Goal: Task Accomplishment & Management: Use online tool/utility

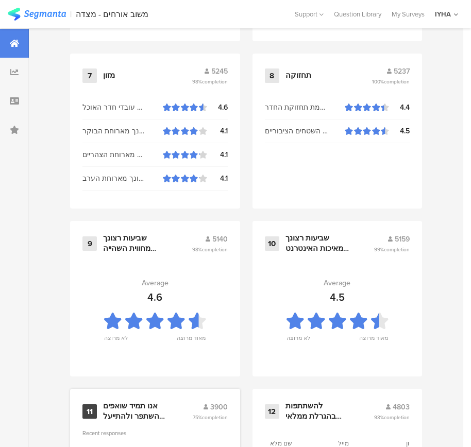
scroll to position [1104, 0]
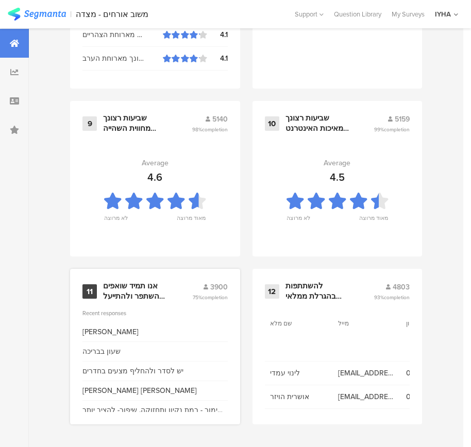
click at [124, 287] on div "אנו תמיד שואפים להשתפר ולהתייעל ודעתך חשובה לנו" at bounding box center [135, 291] width 64 height 20
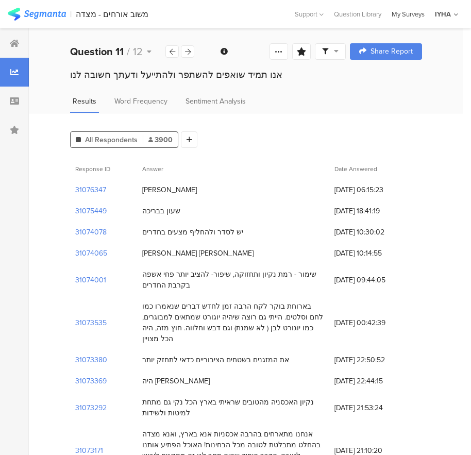
click at [407, 14] on div "My Surveys" at bounding box center [407, 14] width 43 height 10
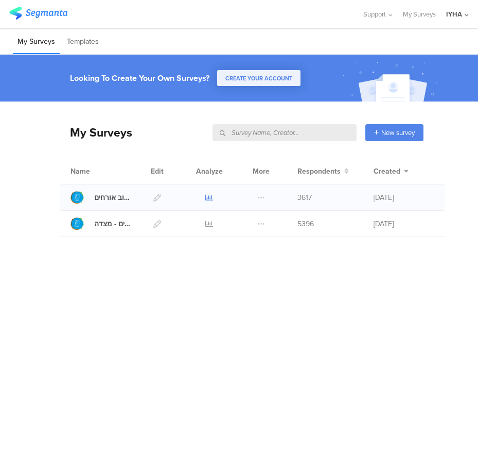
click at [208, 198] on icon at bounding box center [209, 198] width 8 height 8
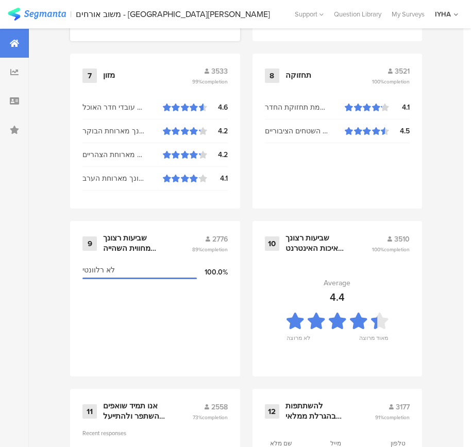
scroll to position [1104, 0]
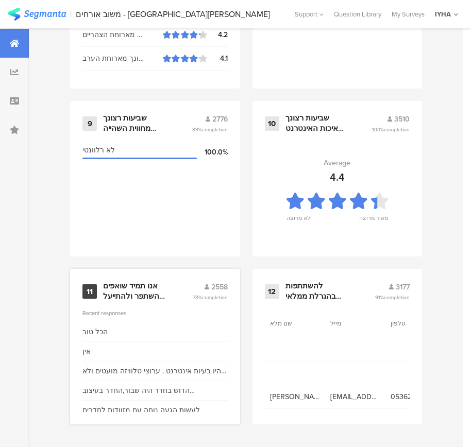
click at [129, 282] on div "אנו תמיד שואפים להשתפר ולהתייעל ודעתך חשובה לנו" at bounding box center [135, 291] width 64 height 20
